Goal: Information Seeking & Learning: Learn about a topic

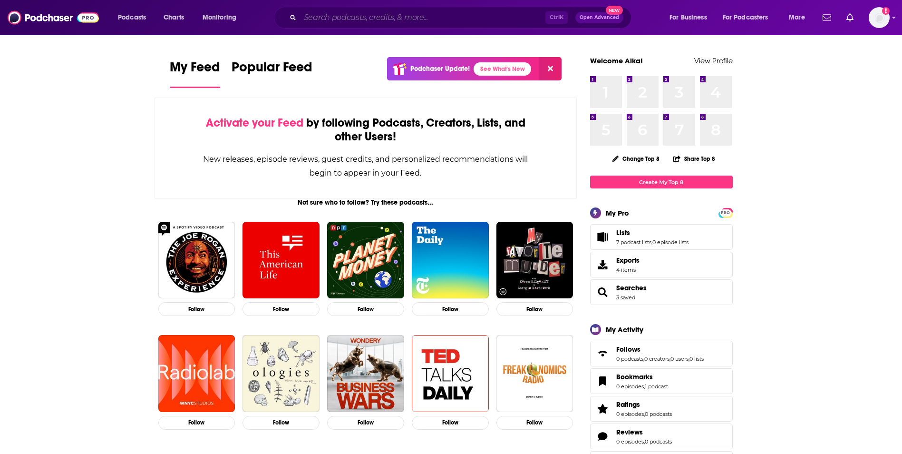
click at [420, 24] on input "Search podcasts, credits, & more..." at bounding box center [422, 17] width 245 height 15
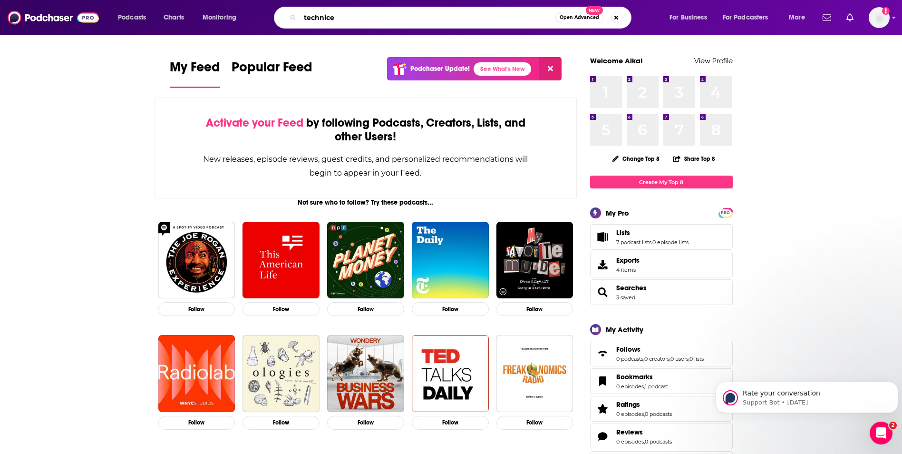
click at [350, 18] on input "technice" at bounding box center [427, 17] width 255 height 15
type input "lawnext"
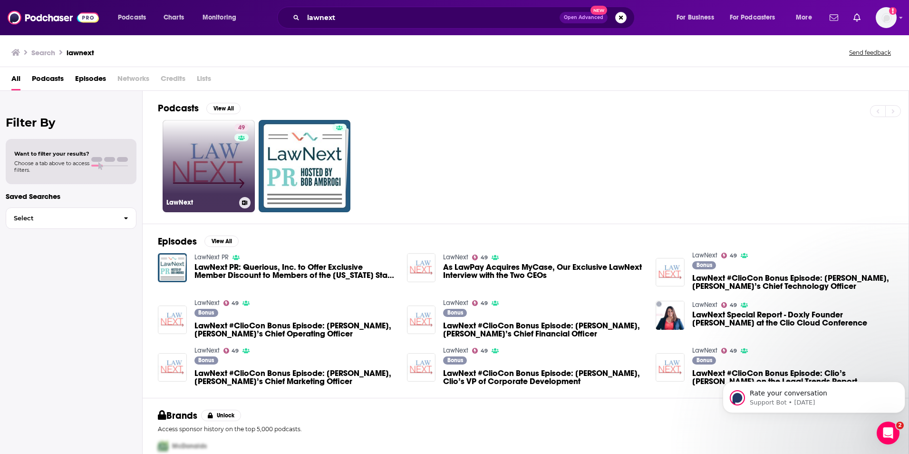
click at [194, 163] on link "49 LawNext" at bounding box center [209, 166] width 92 height 92
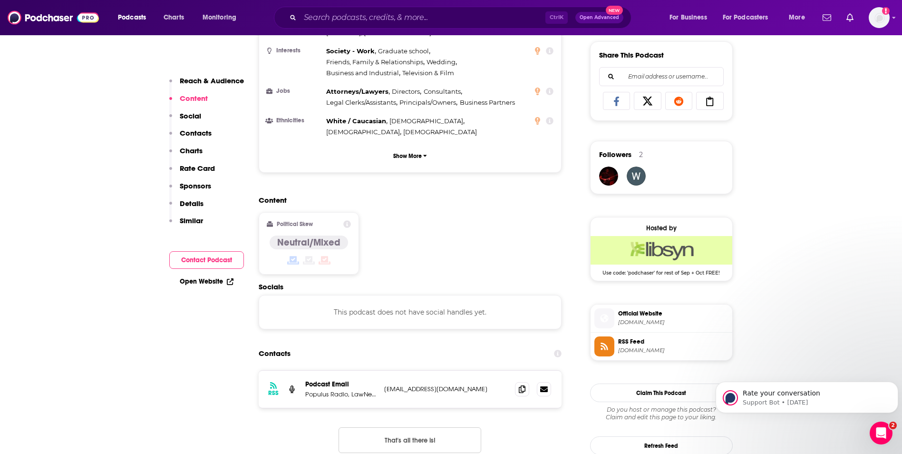
scroll to position [670, 0]
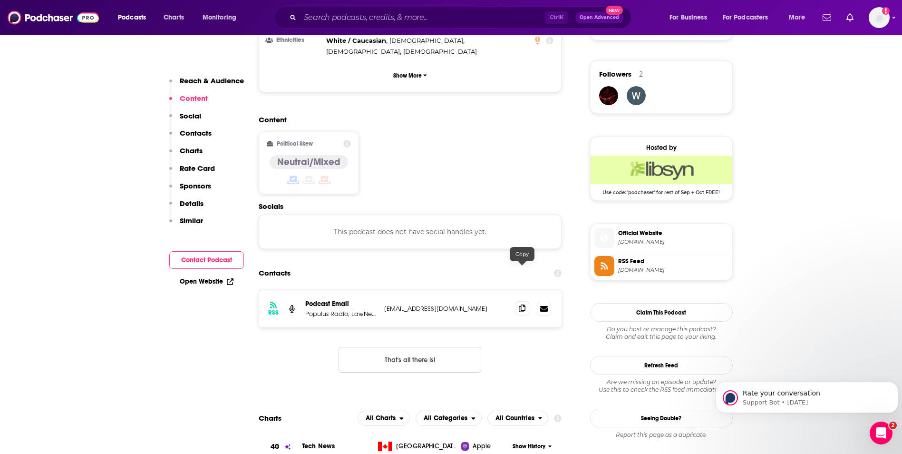
click at [528, 301] on span at bounding box center [522, 308] width 14 height 14
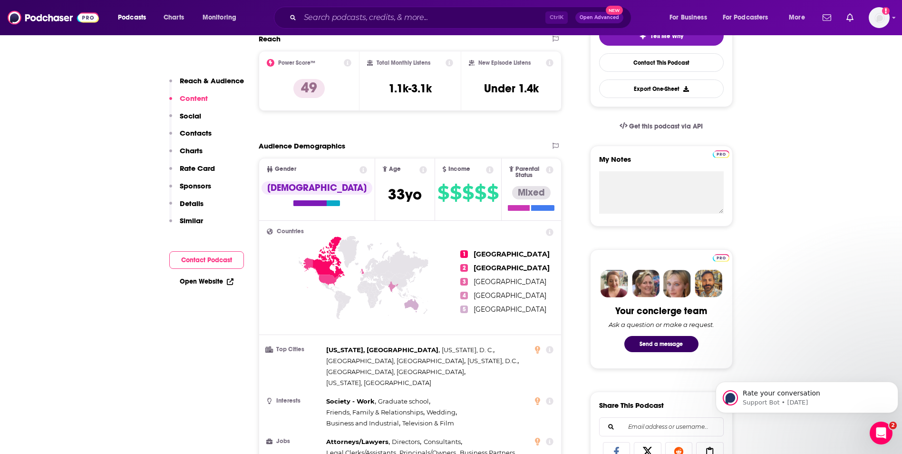
scroll to position [247, 0]
